Goal: Find contact information: Find contact information

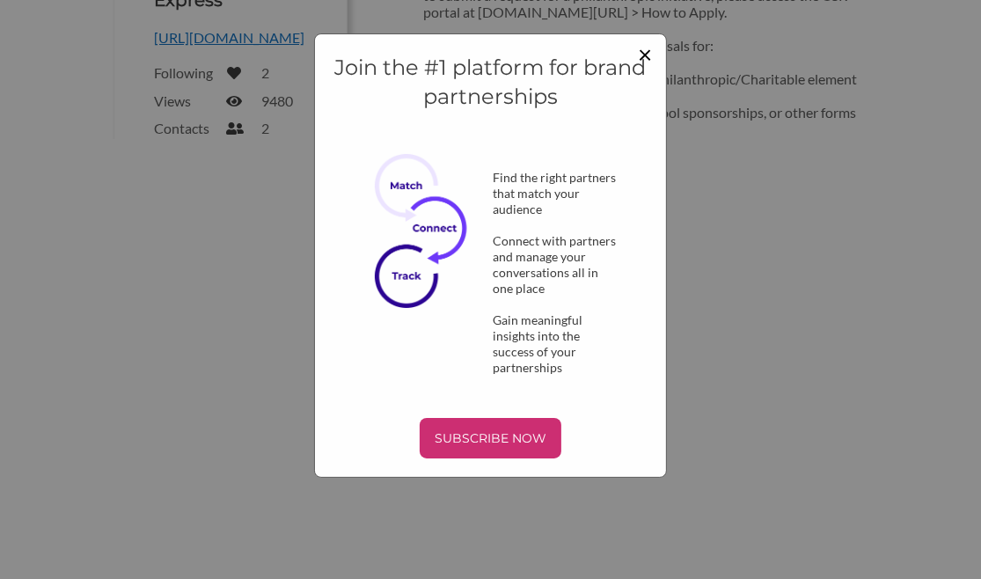
click at [644, 55] on span "×" at bounding box center [645, 54] width 14 height 30
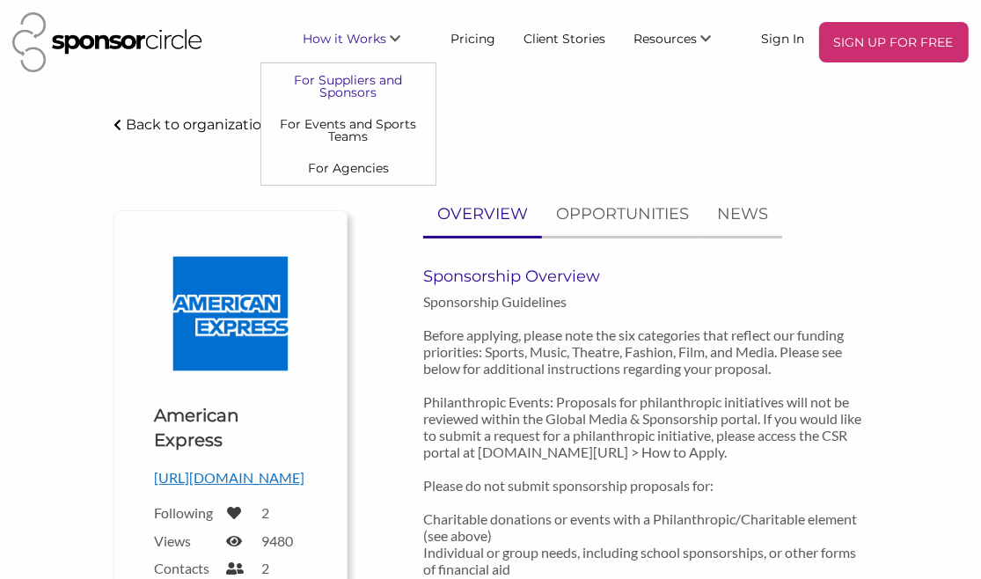
click at [364, 82] on link "For Suppliers and Sponsors" at bounding box center [348, 85] width 174 height 44
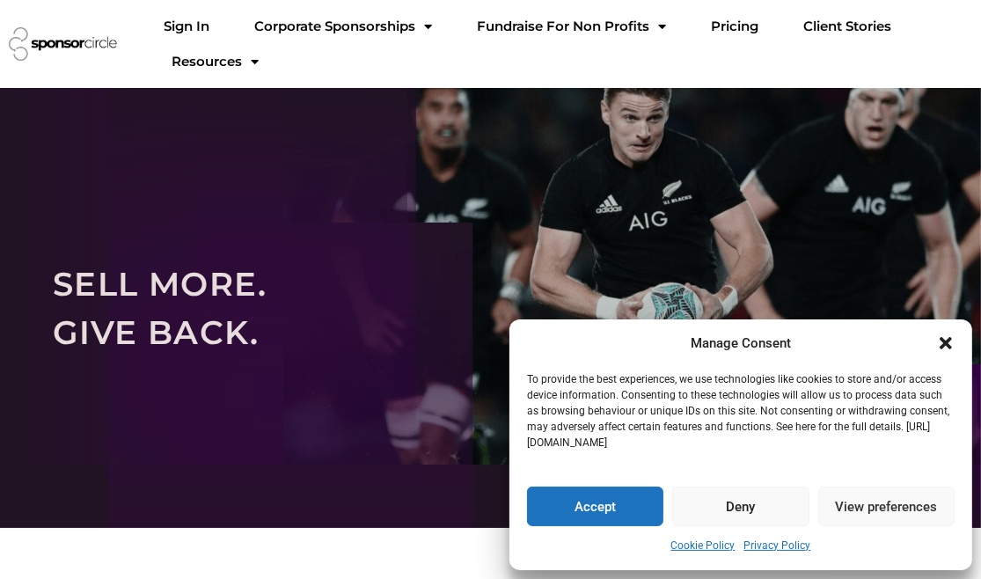
click at [943, 342] on icon "Close dialogue" at bounding box center [946, 343] width 12 height 12
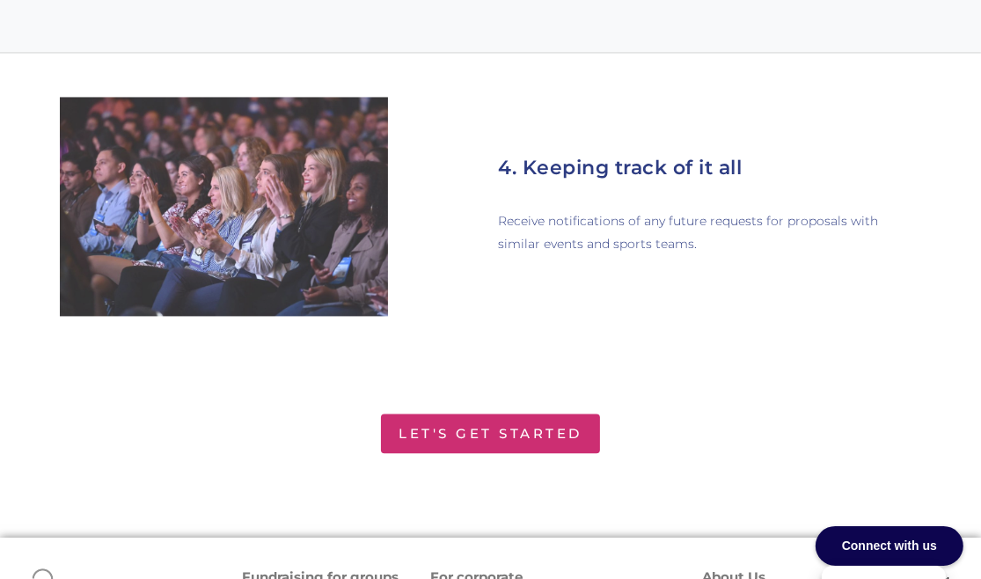
scroll to position [2727, 0]
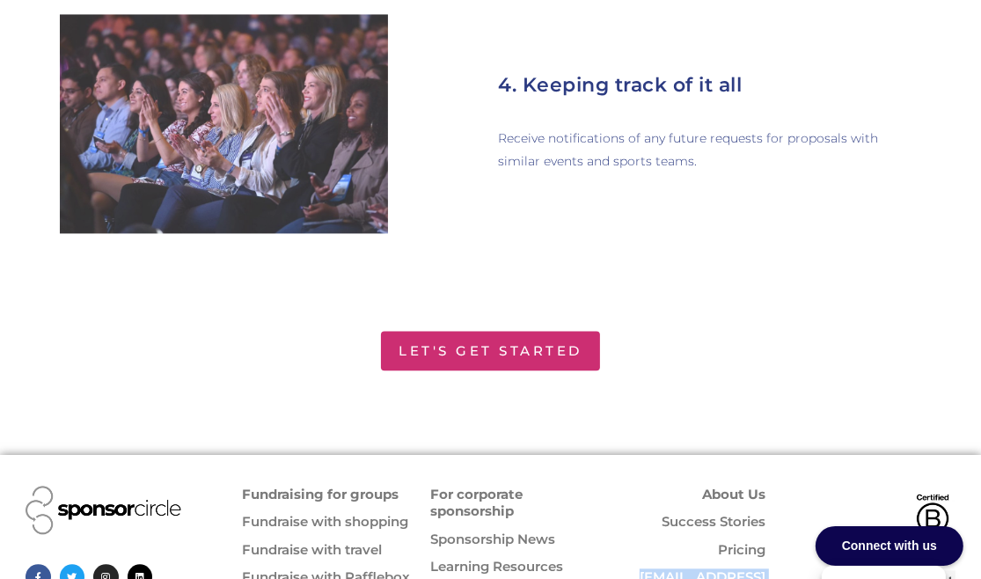
drag, startPoint x: 771, startPoint y: 522, endPoint x: 628, endPoint y: 521, distance: 142.5
click at [628, 521] on div "About Us Success Stories Pricing info@sponsorcircle.com Terms of Service" at bounding box center [693, 568] width 161 height 182
copy link "[EMAIL_ADDRESS][DOMAIN_NAME]"
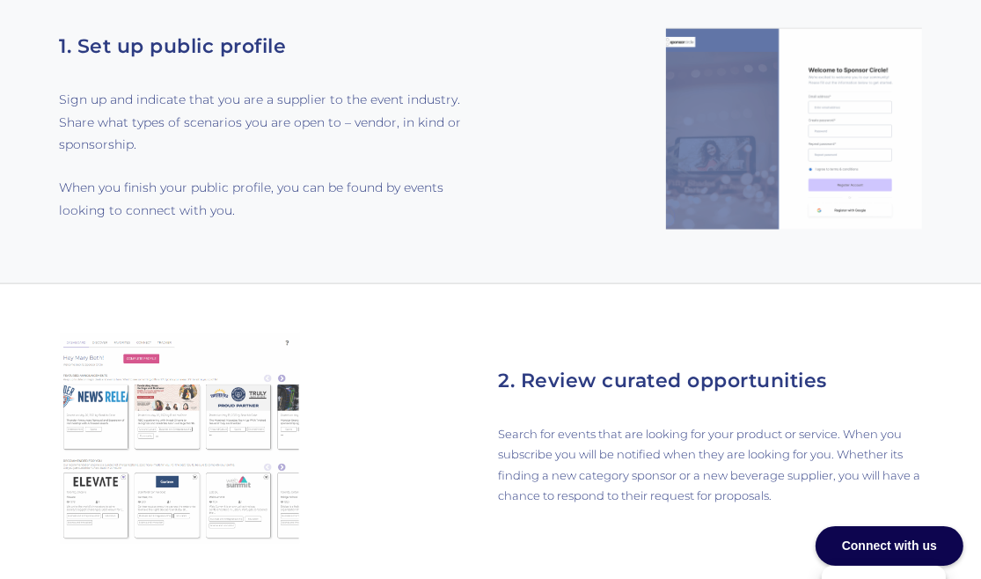
scroll to position [2779, 0]
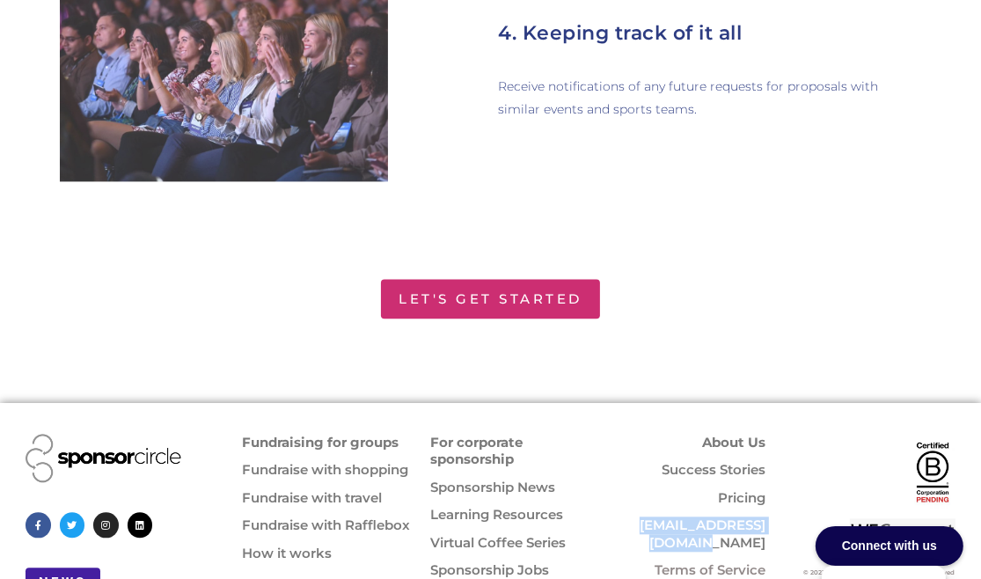
copy link "[EMAIL_ADDRESS][DOMAIN_NAME]"
